Goal: Navigation & Orientation: Find specific page/section

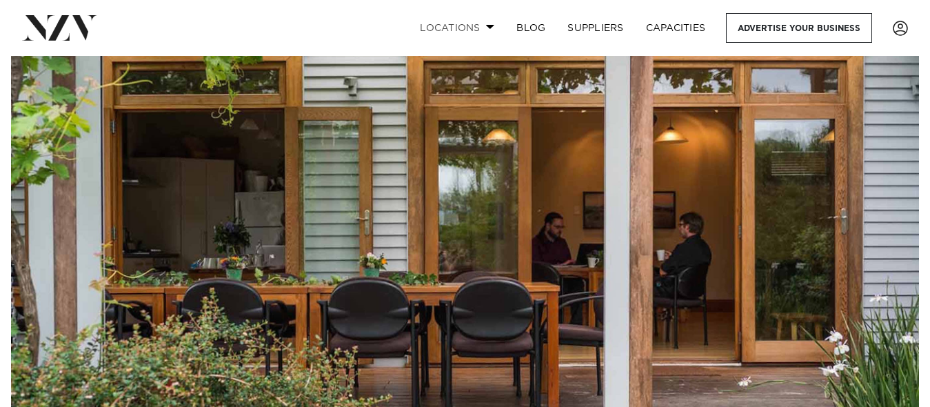
click at [483, 25] on link "Locations" at bounding box center [457, 28] width 97 height 30
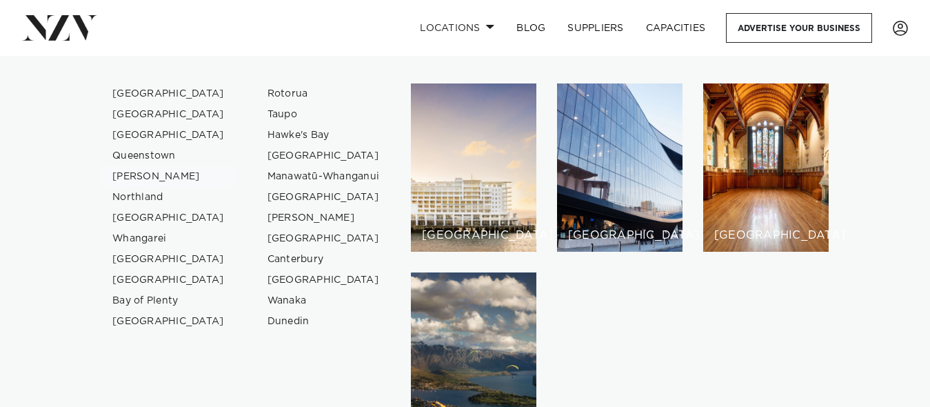
click at [137, 176] on link "[PERSON_NAME]" at bounding box center [168, 176] width 134 height 21
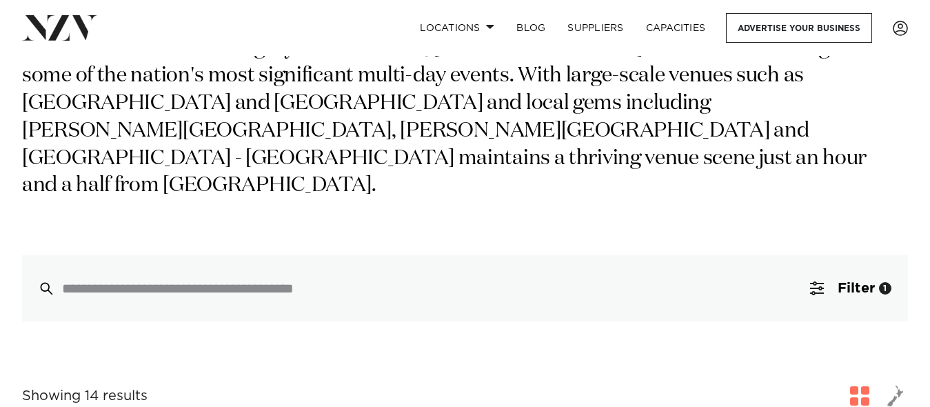
scroll to position [202, 0]
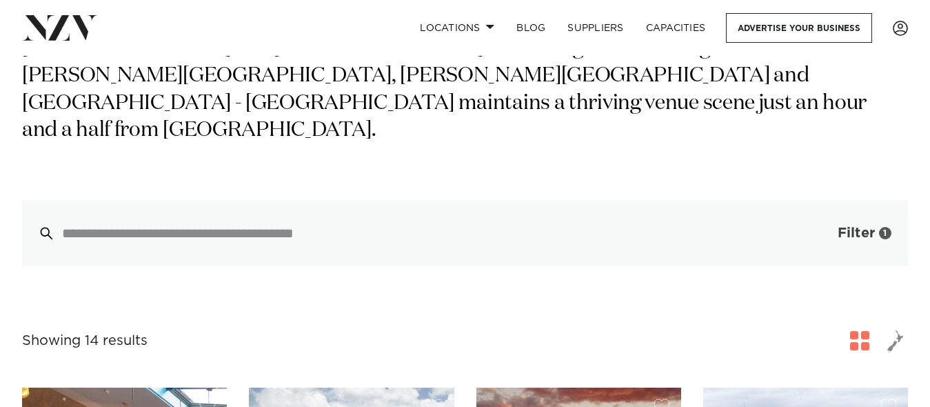
click at [825, 203] on button "Filter 1" at bounding box center [851, 233] width 114 height 66
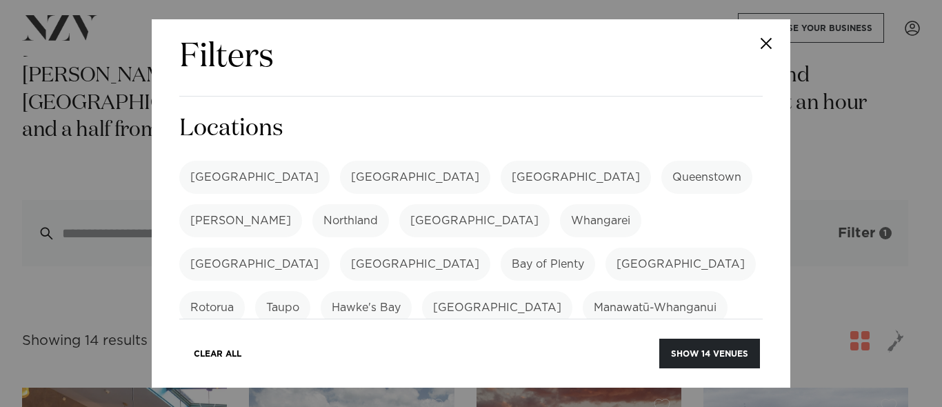
click at [825, 203] on div "Filters Search Type Venue Supplier See more Locations Auckland Wellington Chris…" at bounding box center [471, 203] width 942 height 407
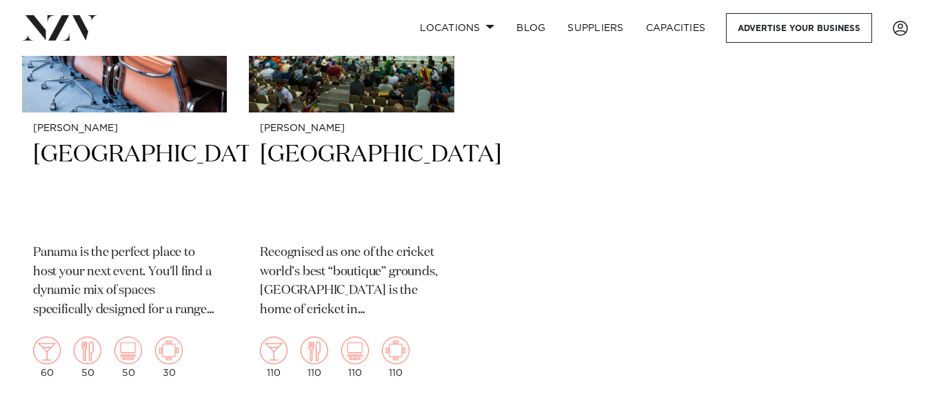
scroll to position [2483, 0]
